Goal: Find specific page/section: Find specific page/section

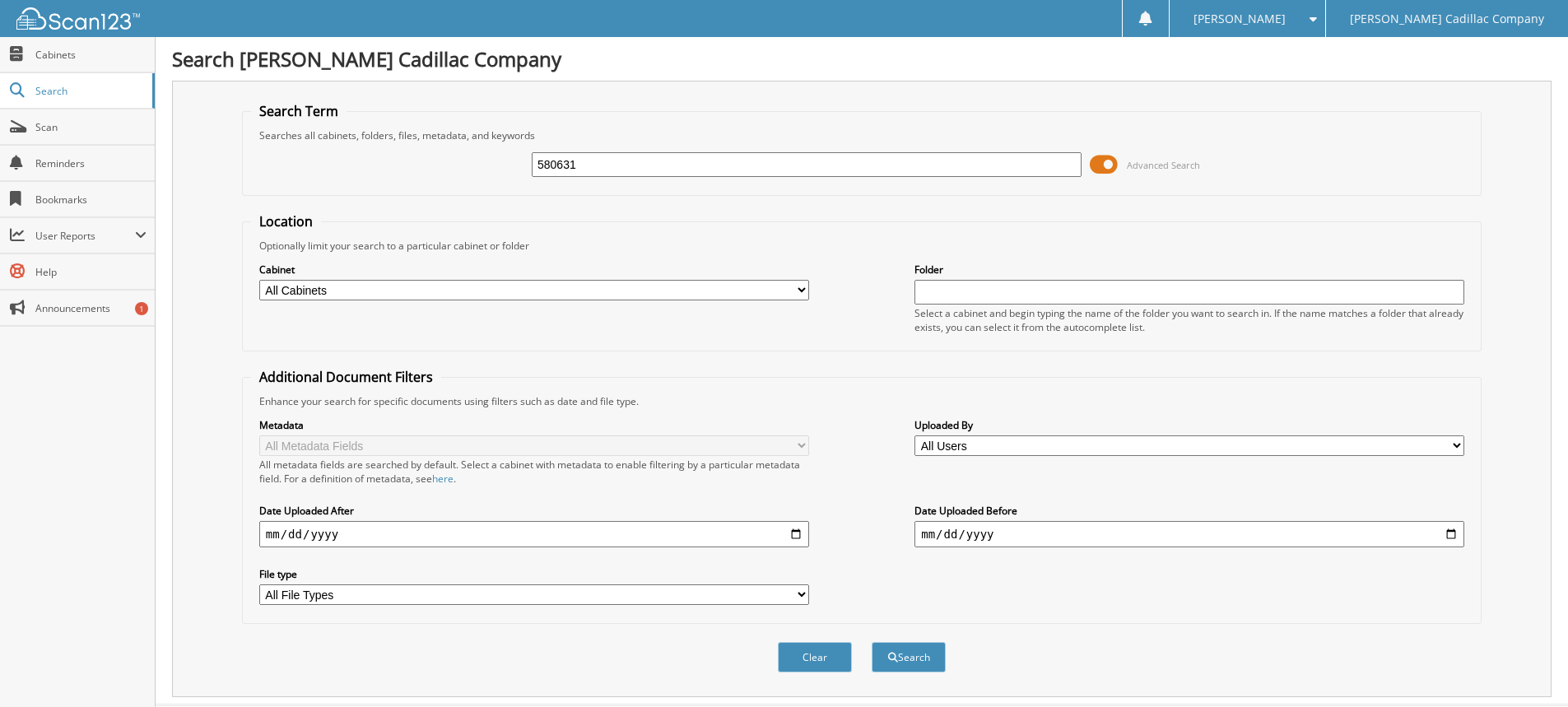
type input "580631"
click at [872, 642] on button "Search" at bounding box center [908, 657] width 74 height 30
click at [901, 659] on button "Search" at bounding box center [908, 657] width 74 height 30
click at [43, 86] on span "Search" at bounding box center [89, 91] width 109 height 14
click at [927, 296] on input "text" at bounding box center [1189, 292] width 550 height 24
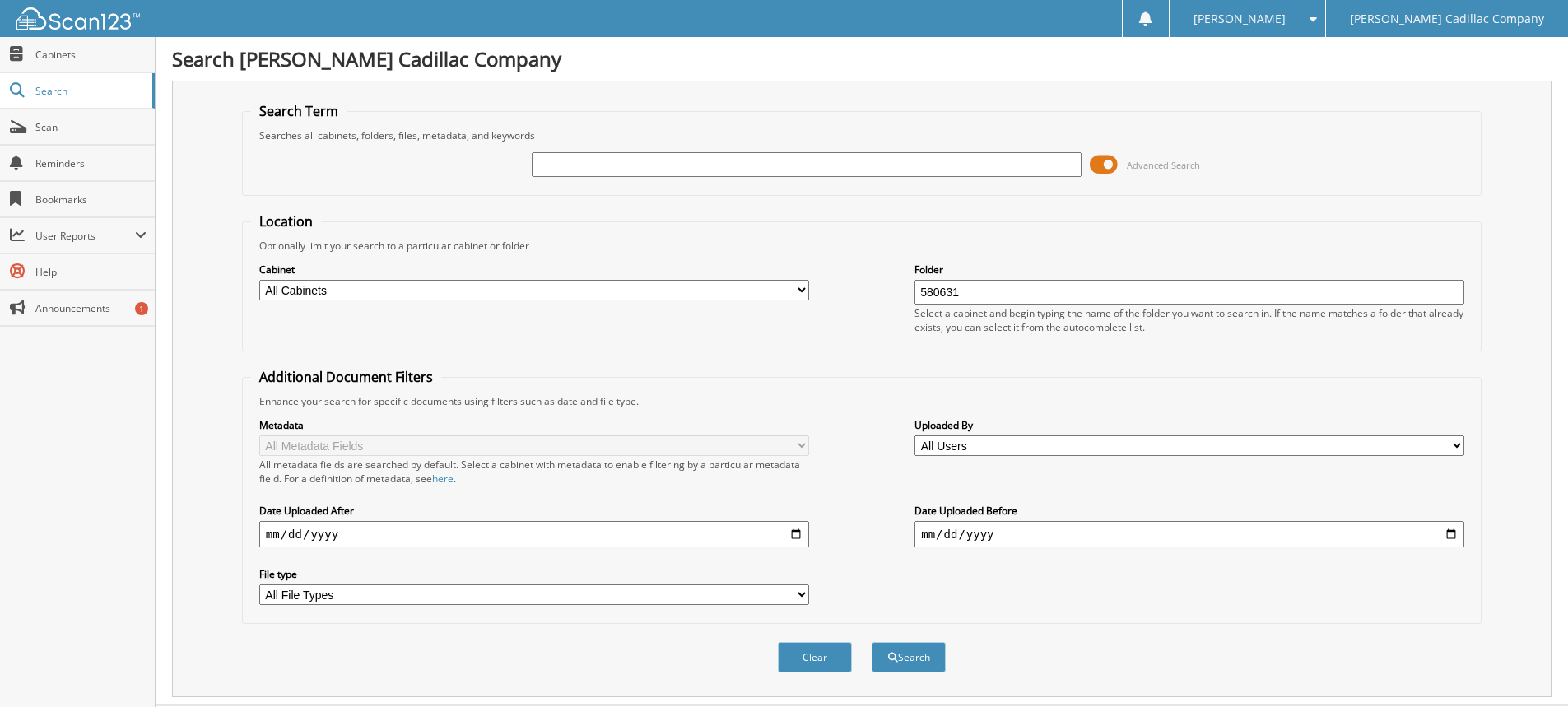
type input "580631"
click at [872, 642] on button "Search" at bounding box center [908, 657] width 74 height 30
click at [49, 125] on span "Scan" at bounding box center [91, 127] width 111 height 14
click at [1103, 163] on span at bounding box center [1104, 164] width 28 height 24
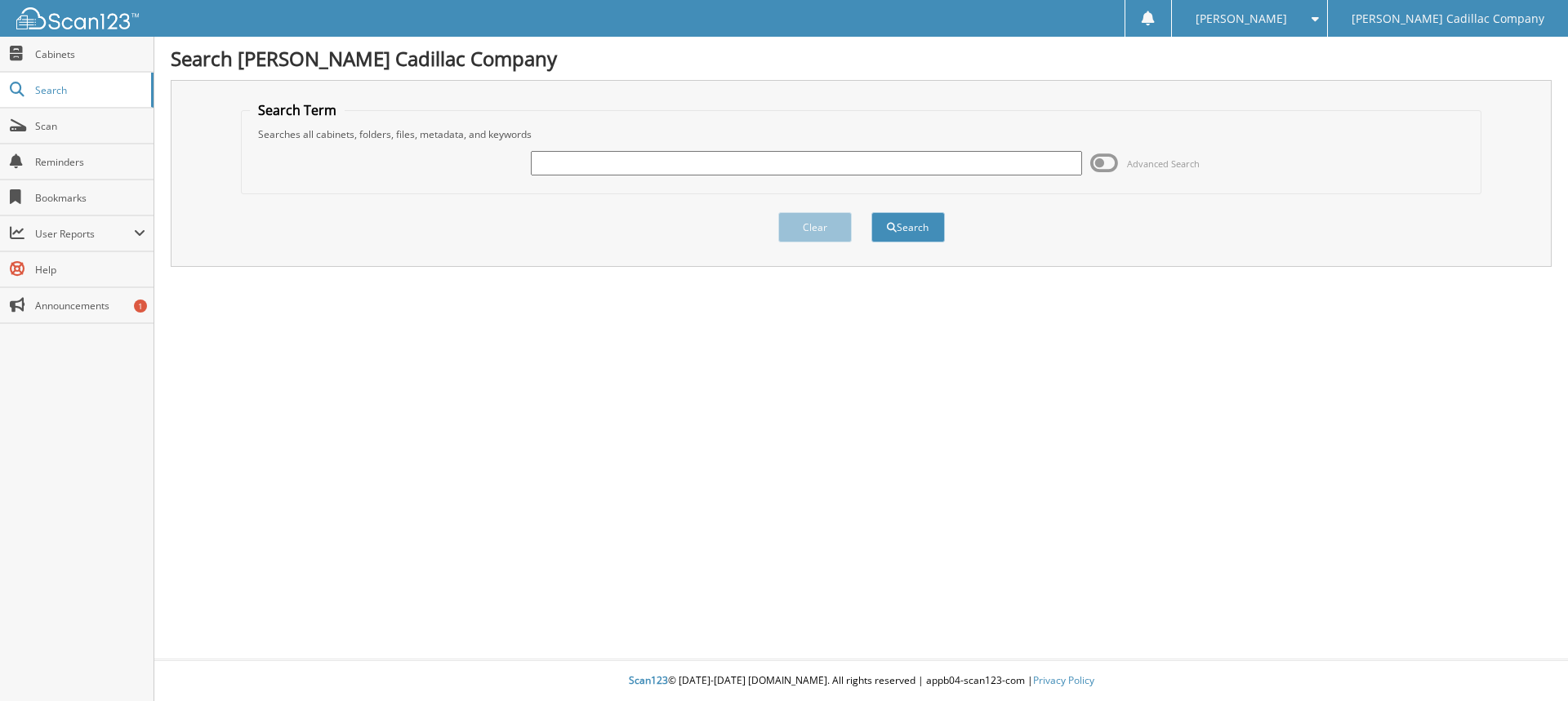
click at [644, 171] on input "text" at bounding box center [806, 163] width 551 height 24
type input "580631"
click at [871, 212] on button "Search" at bounding box center [907, 226] width 73 height 30
